Goal: Complete application form

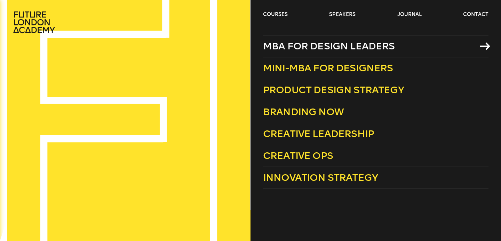
click at [296, 49] on span "MBA for Design Leaders" at bounding box center [329, 45] width 132 height 11
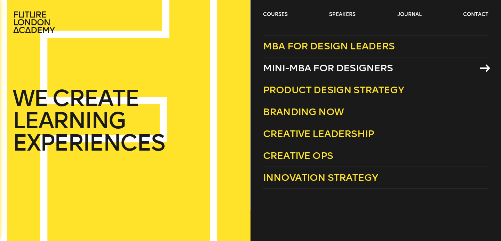
click at [316, 68] on span "Mini-MBA for Designers" at bounding box center [328, 67] width 130 height 11
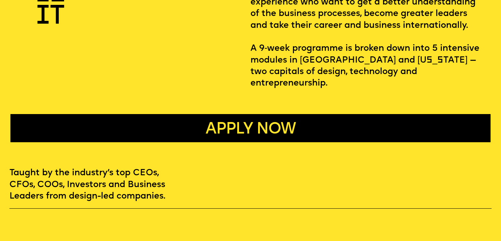
scroll to position [345, 0]
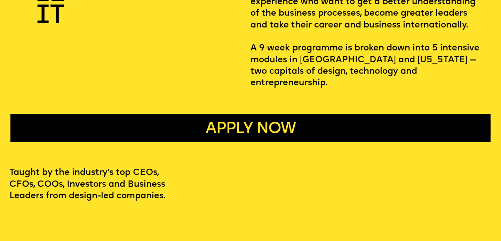
click at [294, 72] on p "Design Leaders programme is the only MBA equivalent that is made specifically f…" at bounding box center [367, 24] width 232 height 127
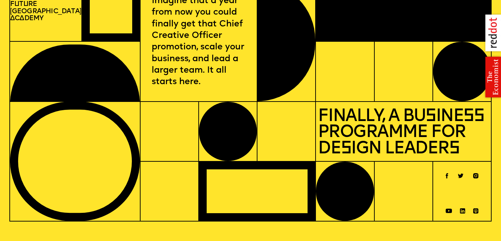
scroll to position [32, 0]
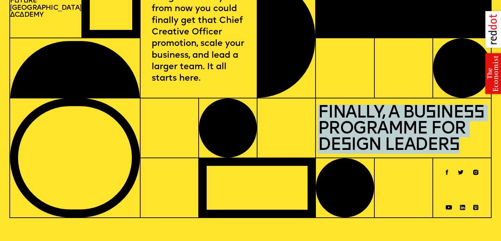
drag, startPoint x: 319, startPoint y: 111, endPoint x: 481, endPoint y: 140, distance: 164.3
click at [481, 140] on p "Finally, a Business Programme for Design Leaders" at bounding box center [403, 127] width 171 height 51
copy p "Finally, a Business Programme for Design Leaders"
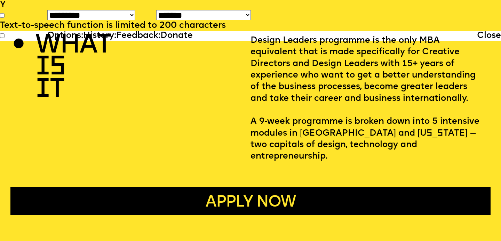
scroll to position [0, 0]
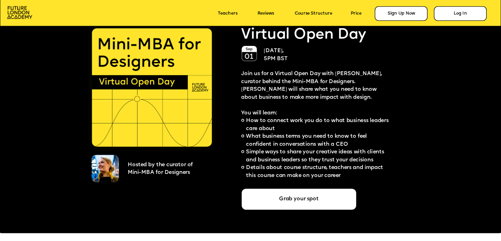
scroll to position [1302, 0]
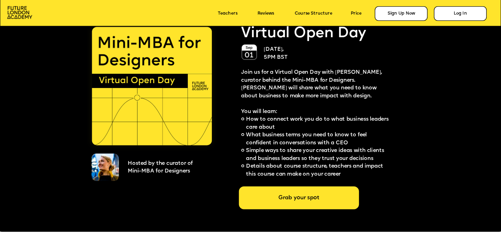
click at [323, 196] on div "Grab your spot" at bounding box center [299, 198] width 120 height 23
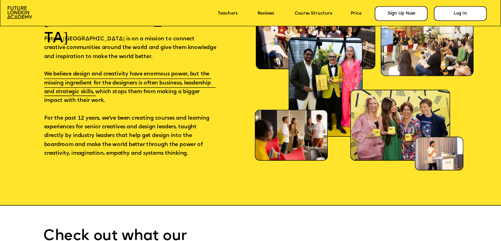
scroll to position [3390, 0]
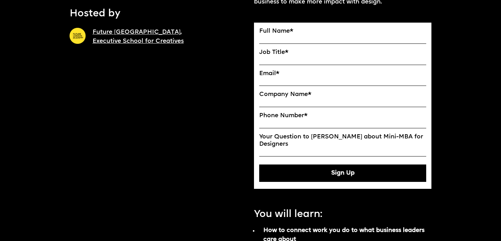
click at [337, 90] on div "Full Name * Job Title * Email * Company Name * Phone Number * Your Question to …" at bounding box center [342, 105] width 167 height 154
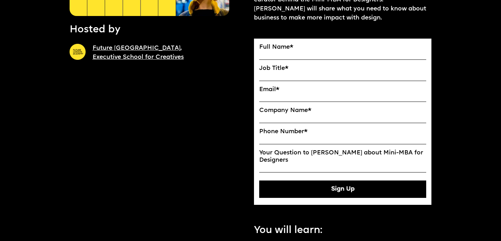
scroll to position [175, 0]
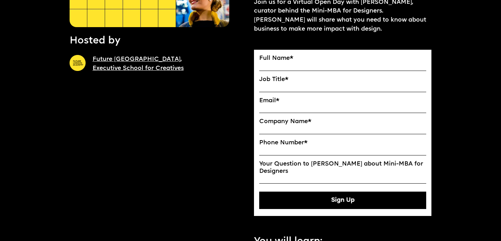
click at [309, 61] on label "Full Name *" at bounding box center [342, 58] width 167 height 7
click at [0, 0] on input "Full Name" at bounding box center [0, 0] width 0 height 0
click at [271, 60] on label "Full Name *" at bounding box center [342, 58] width 167 height 7
click at [0, 0] on input "Full Name" at bounding box center [0, 0] width 0 height 0
click at [275, 58] on label "Full Name *" at bounding box center [342, 58] width 167 height 7
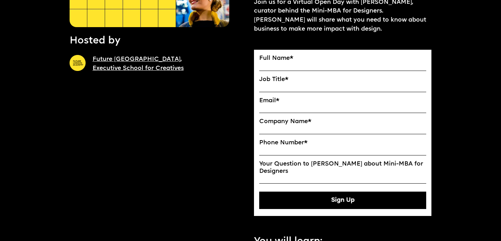
click at [0, 0] on input "Full Name" at bounding box center [0, 0] width 0 height 0
click at [275, 56] on label "Full Name *" at bounding box center [342, 58] width 167 height 7
click at [0, 0] on input "Full Name" at bounding box center [0, 0] width 0 height 0
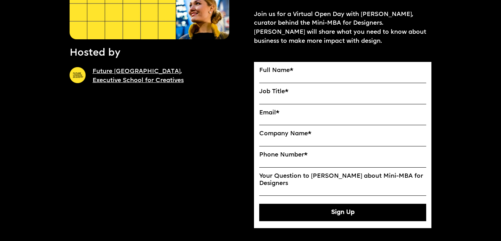
scroll to position [163, 0]
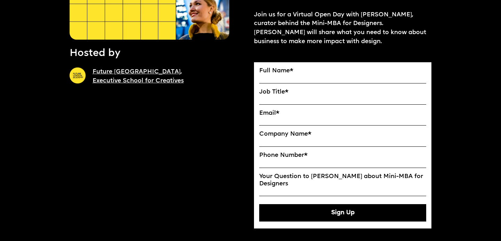
click at [280, 78] on input "Full Name" at bounding box center [342, 79] width 167 height 9
type input "*"
type input "**********"
click at [277, 99] on input "Job Title" at bounding box center [342, 100] width 167 height 9
type input "**********"
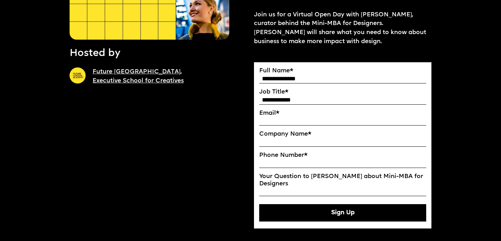
click at [274, 119] on input "Email*" at bounding box center [342, 121] width 167 height 9
type input "**********"
click at [289, 145] on input "Company Name" at bounding box center [342, 142] width 167 height 9
type input "******"
click at [294, 166] on input "Phone Number *" at bounding box center [342, 163] width 167 height 9
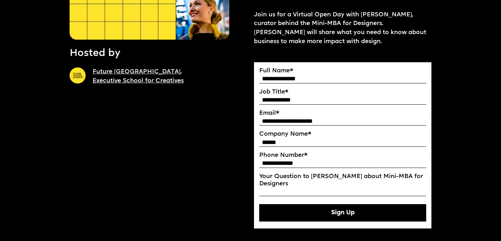
scroll to position [188, 0]
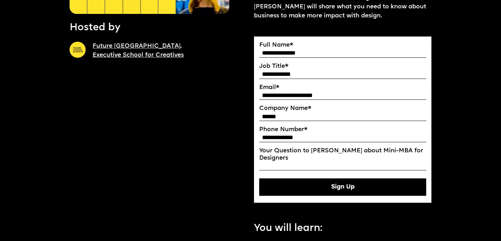
type input "**********"
click at [293, 168] on input "Your Question to Ekaterina about Mini-MBA for Designers" at bounding box center [342, 166] width 167 height 9
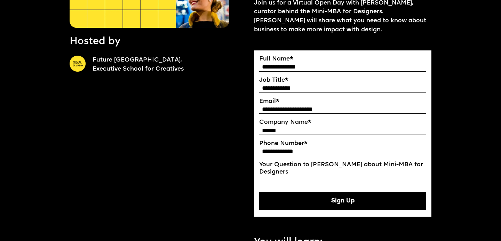
scroll to position [177, 0]
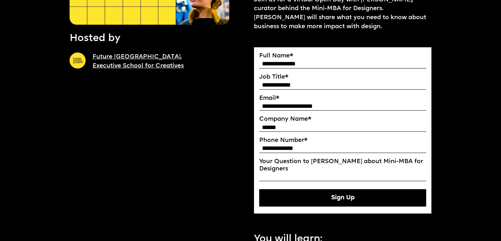
click at [337, 198] on button "Sign Up" at bounding box center [342, 197] width 167 height 17
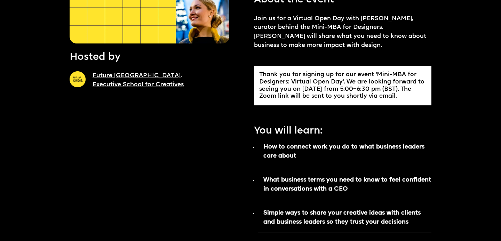
scroll to position [158, 0]
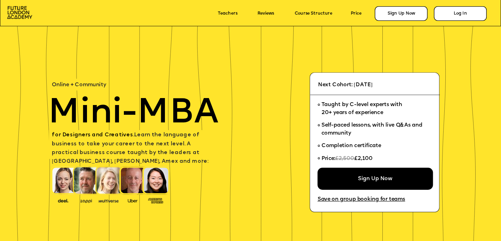
scroll to position [3390, 0]
